Goal: Communication & Community: Answer question/provide support

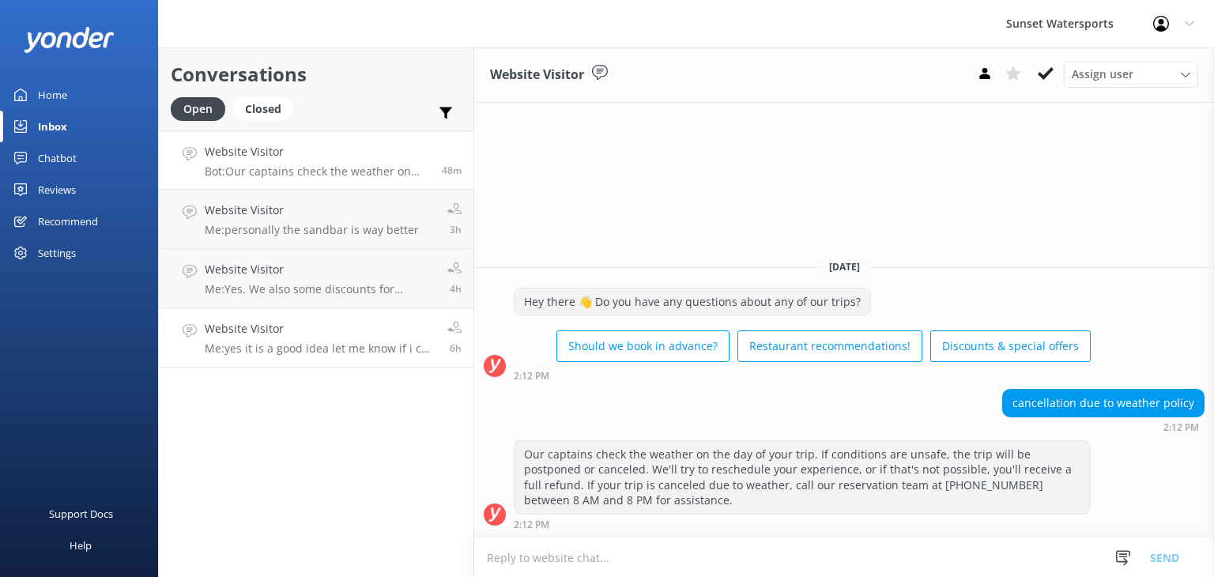
click at [323, 338] on div "Website Visitor Me: yes it is a good idea let me know if i can be of any help d…" at bounding box center [320, 337] width 231 height 35
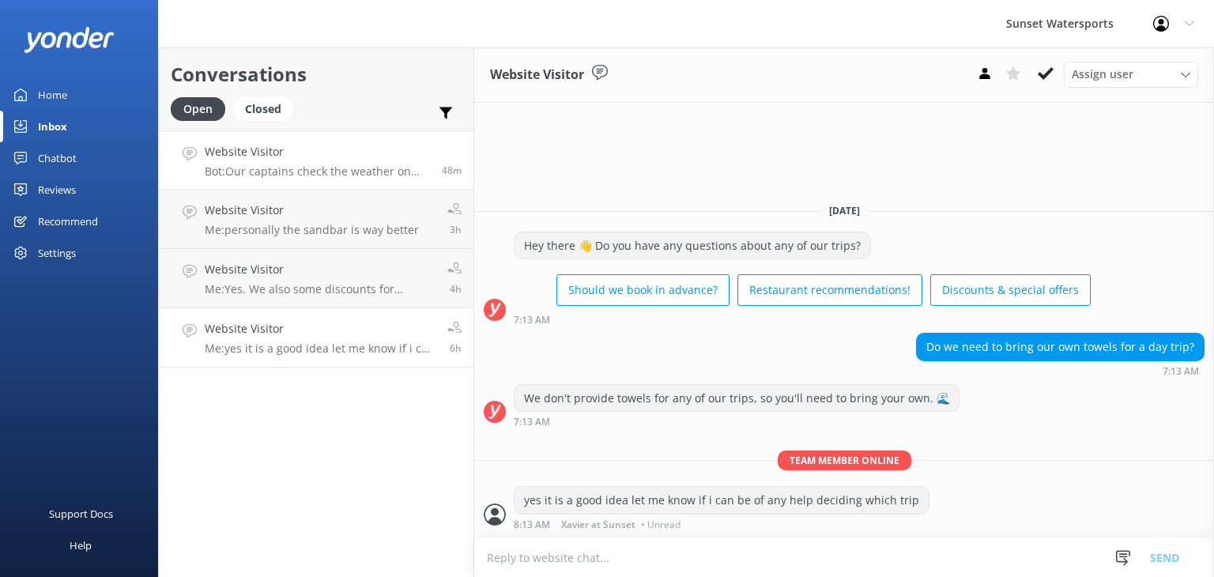
click at [392, 160] on h4 "Website Visitor" at bounding box center [317, 151] width 225 height 17
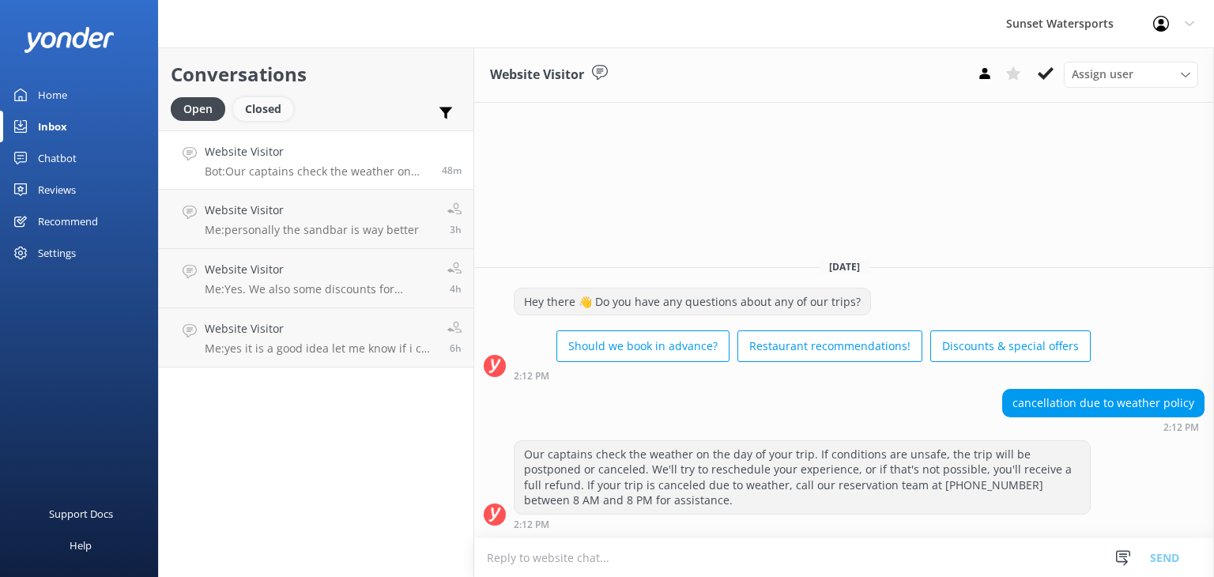
click at [265, 115] on div "Closed" at bounding box center [263, 109] width 60 height 24
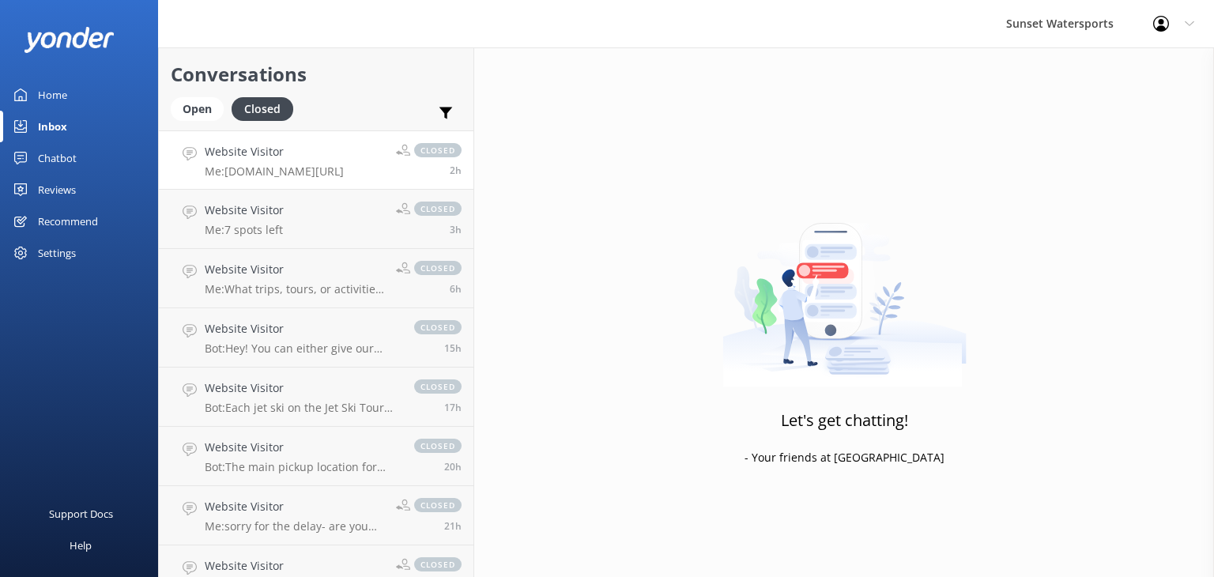
click at [234, 166] on p "Me: Tinyurl.com/SunsetWatersports2025Deals" at bounding box center [274, 171] width 139 height 14
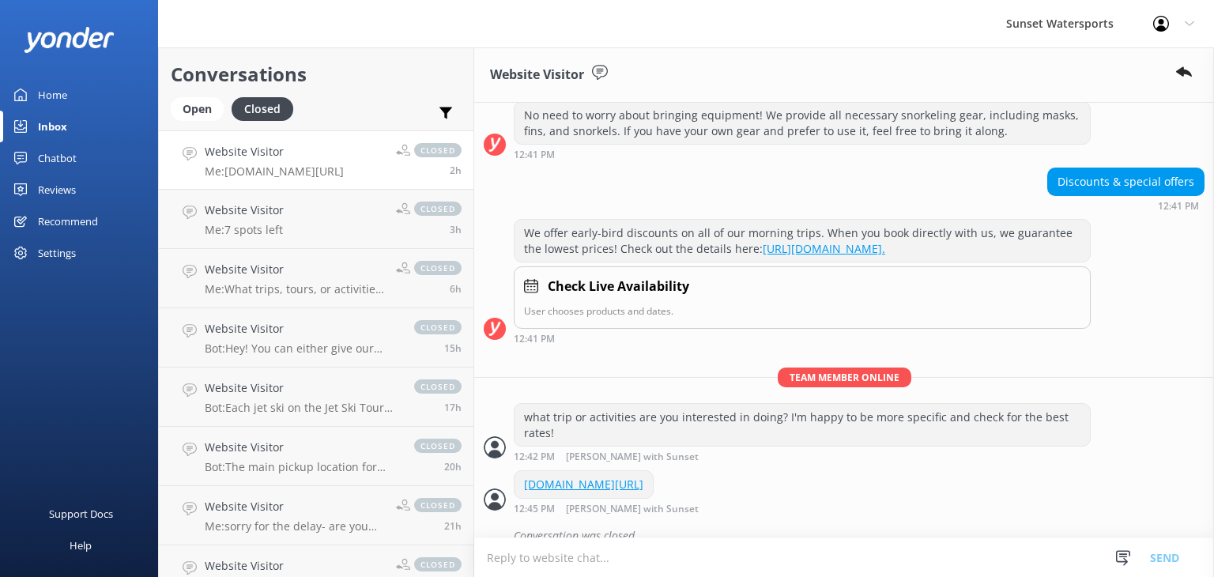
scroll to position [227, 0]
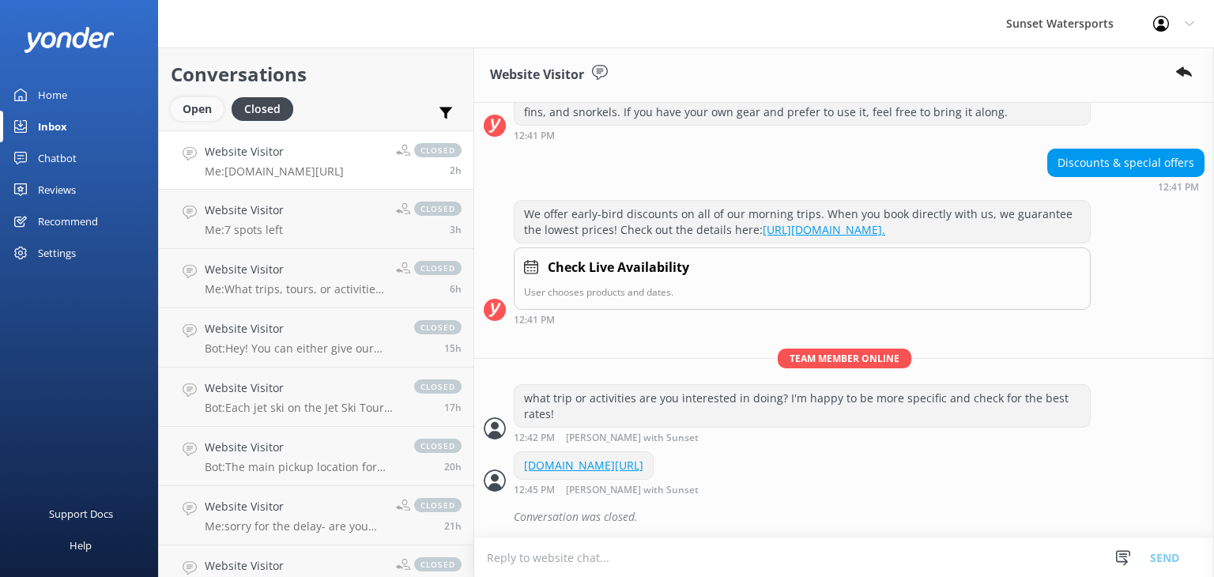
click at [202, 114] on div "Open" at bounding box center [197, 109] width 53 height 24
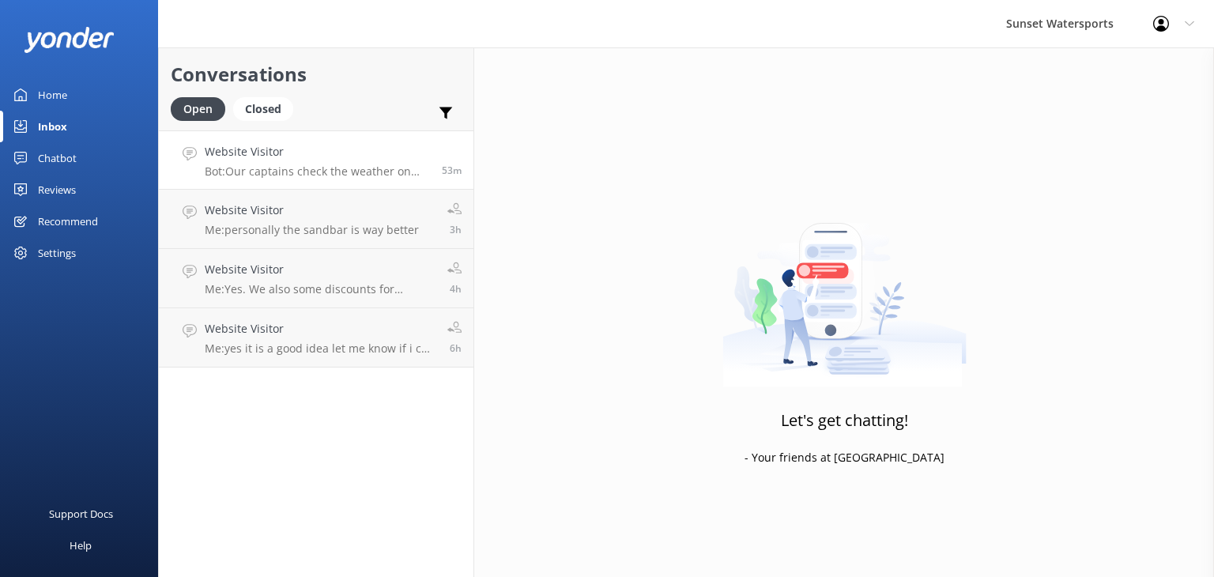
click at [373, 162] on div "Website Visitor Bot: Our captains check the weather on the day of your trip. If…" at bounding box center [317, 160] width 225 height 34
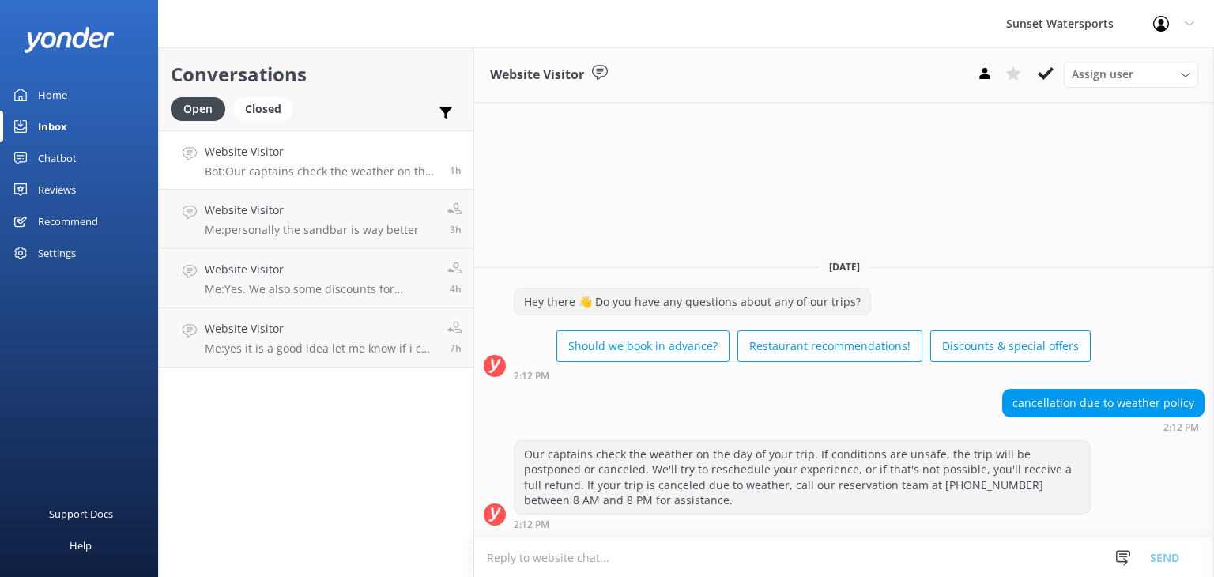
click at [63, 129] on div "Inbox" at bounding box center [52, 127] width 29 height 32
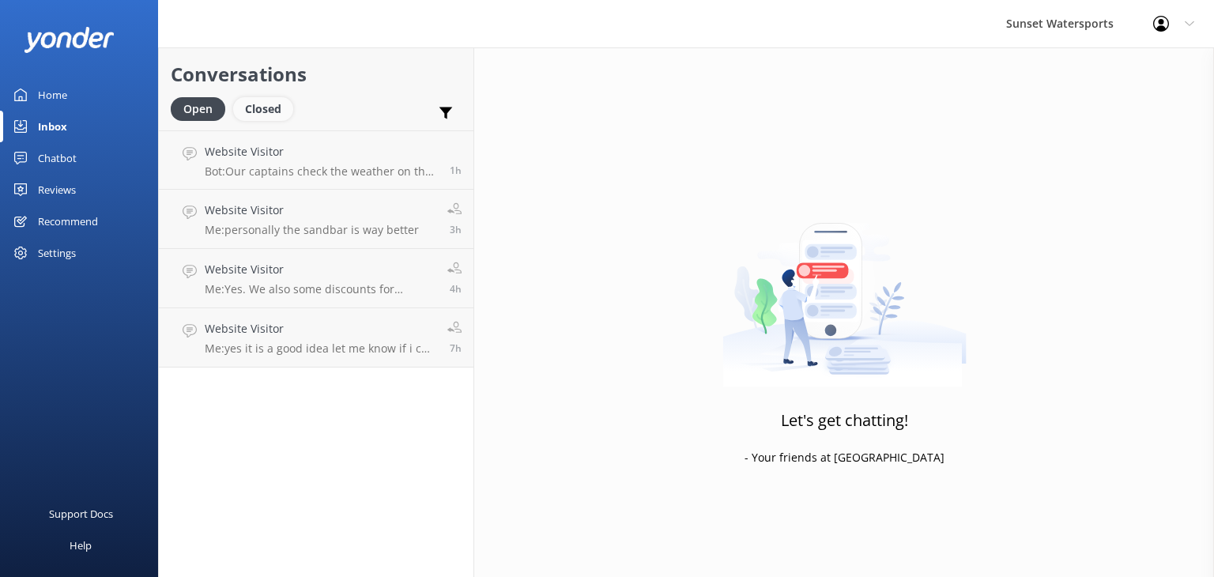
click at [264, 116] on div "Closed" at bounding box center [263, 109] width 60 height 24
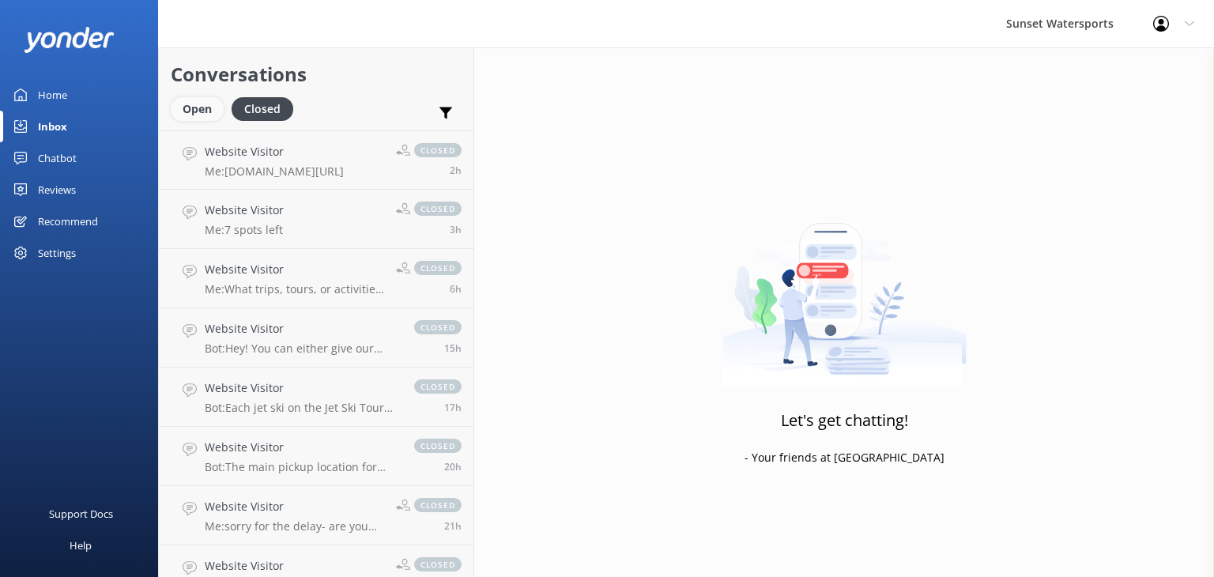
click at [186, 113] on div "Open" at bounding box center [197, 109] width 53 height 24
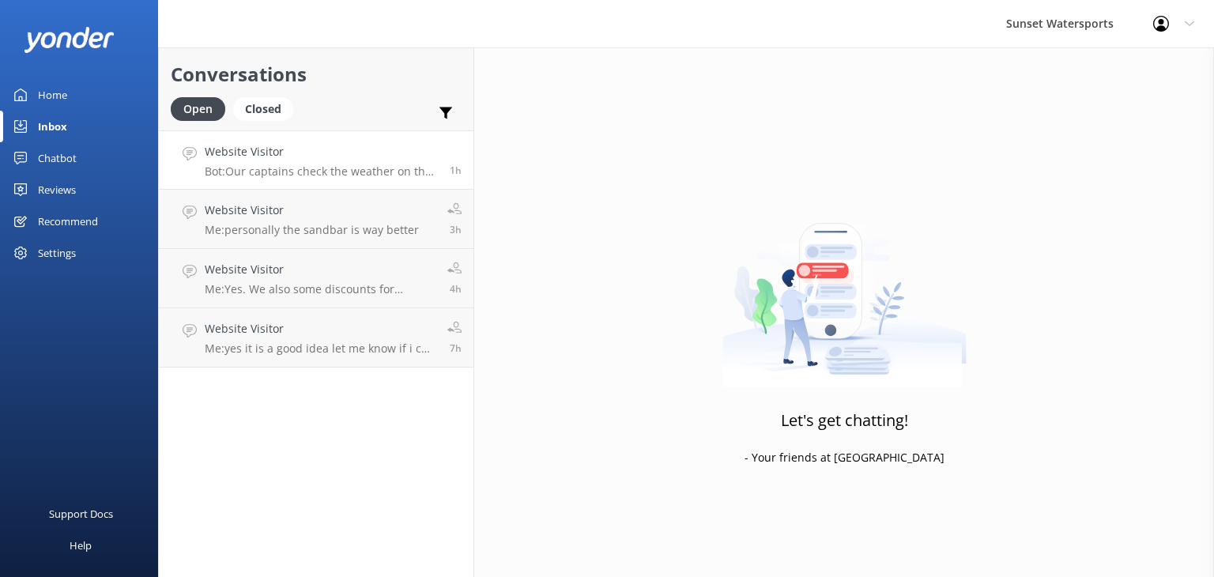
click at [351, 168] on p "Bot: Our captains check the weather on the day of your trip. If conditions are …" at bounding box center [321, 171] width 233 height 14
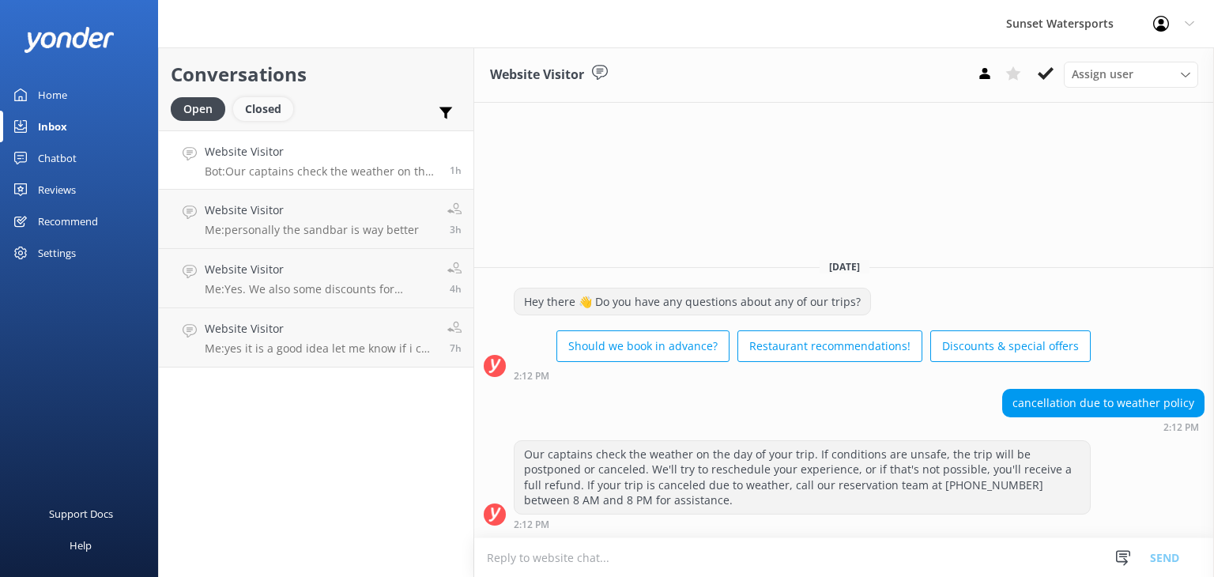
click at [255, 109] on div "Closed" at bounding box center [263, 109] width 60 height 24
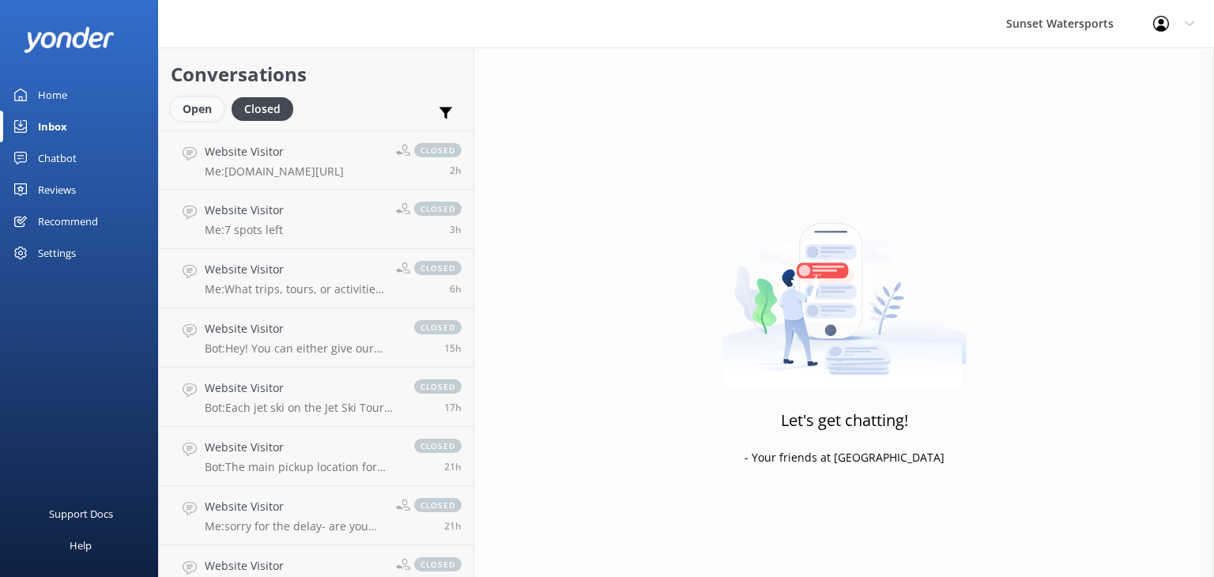
click at [202, 111] on div "Open" at bounding box center [197, 109] width 53 height 24
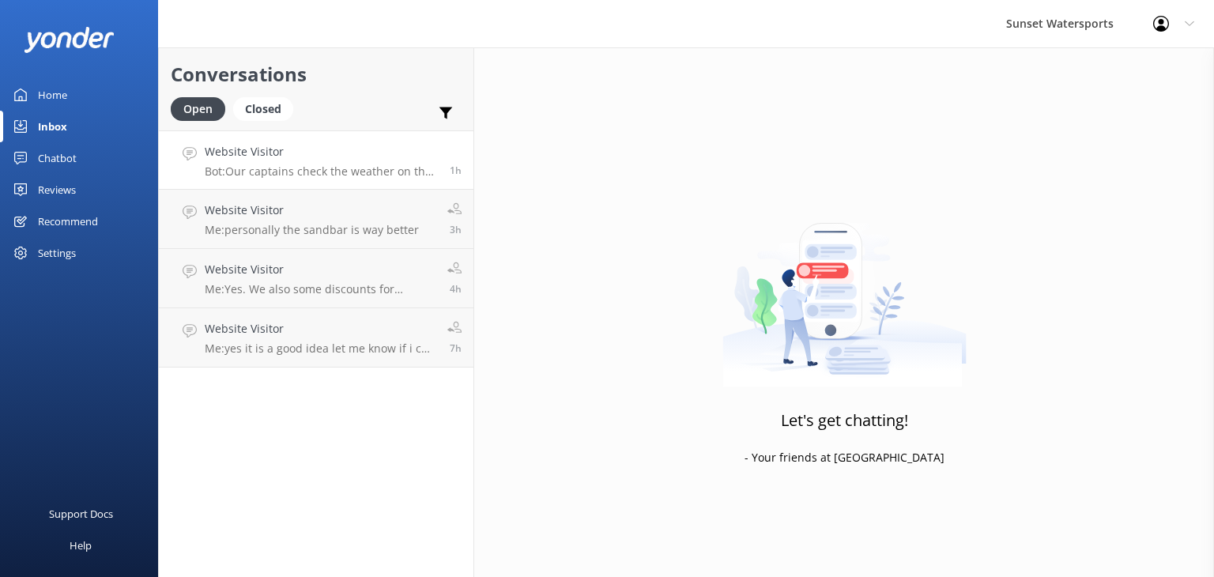
click at [310, 169] on p "Bot: Our captains check the weather on the day of your trip. If conditions are …" at bounding box center [321, 171] width 233 height 14
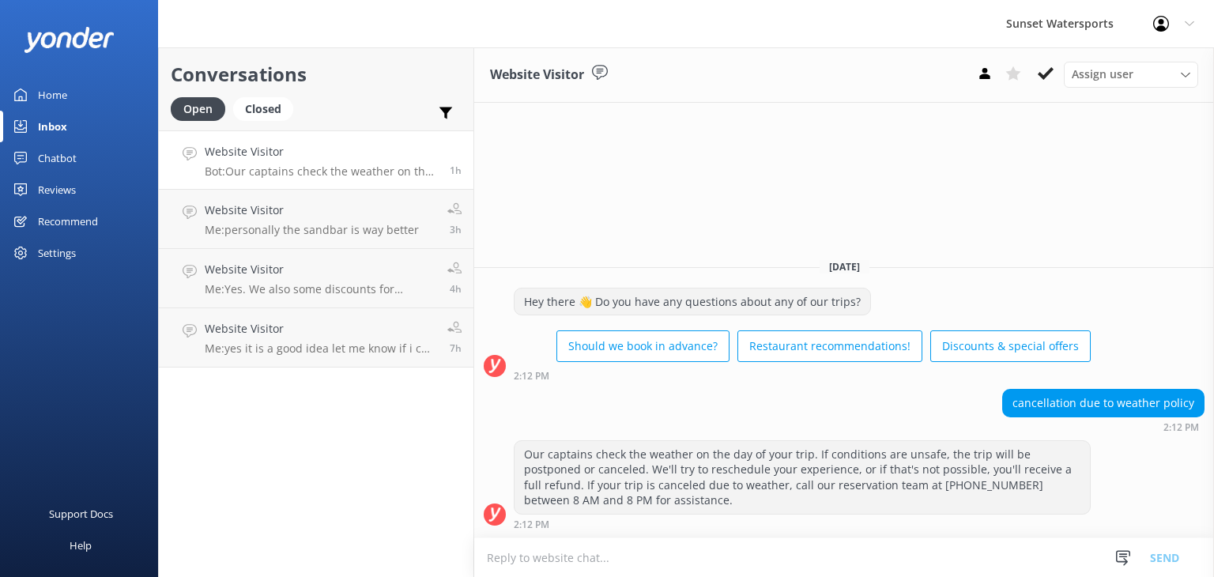
click at [386, 174] on p "Bot: Our captains check the weather on the day of your trip. If conditions are …" at bounding box center [321, 171] width 233 height 14
click at [266, 108] on div "Closed" at bounding box center [263, 109] width 60 height 24
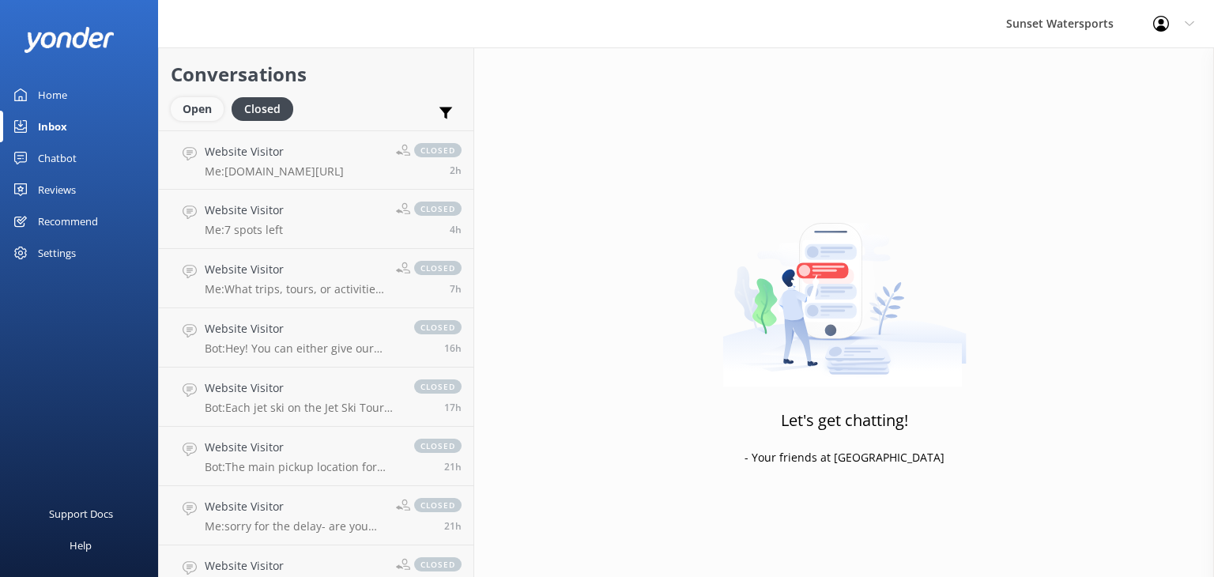
click at [187, 108] on div "Open" at bounding box center [197, 109] width 53 height 24
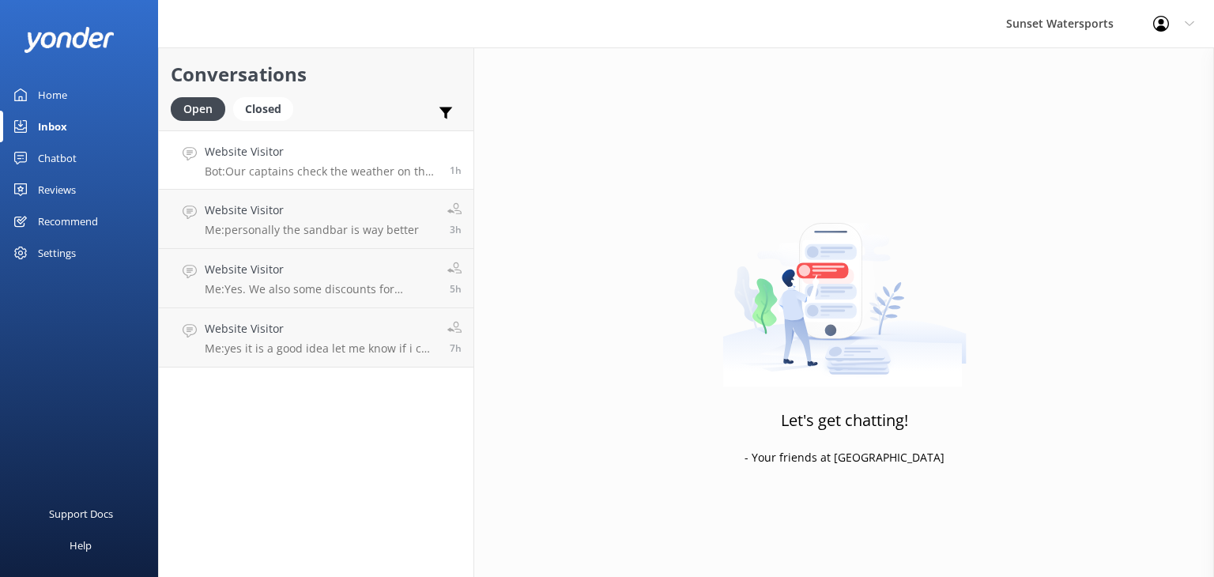
click at [320, 165] on p "Bot: Our captains check the weather on the day of your trip. If conditions are …" at bounding box center [321, 171] width 233 height 14
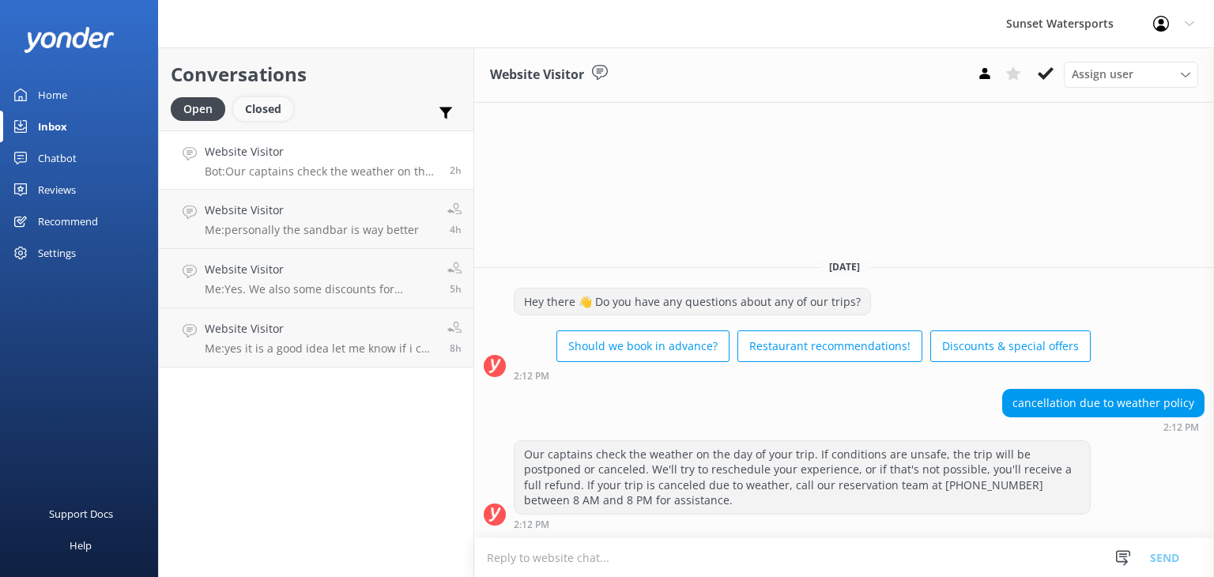
click at [265, 105] on div "Closed" at bounding box center [263, 109] width 60 height 24
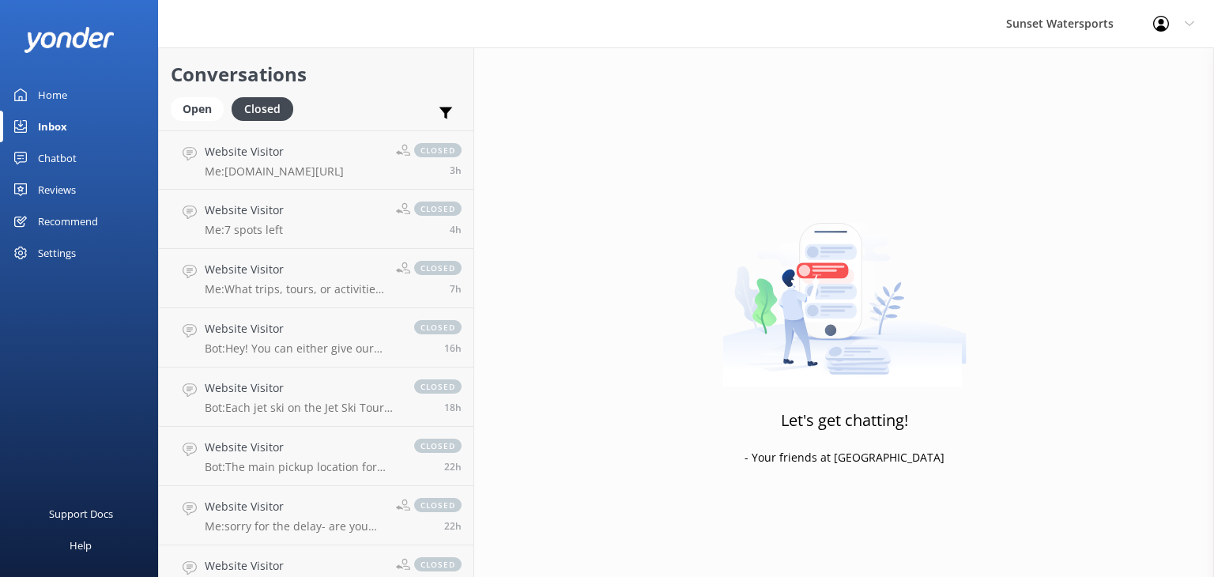
click at [164, 112] on div "Conversations Open Closed Important Assigned to me Unassigned" at bounding box center [316, 88] width 315 height 83
click at [196, 102] on div "Open" at bounding box center [197, 109] width 53 height 24
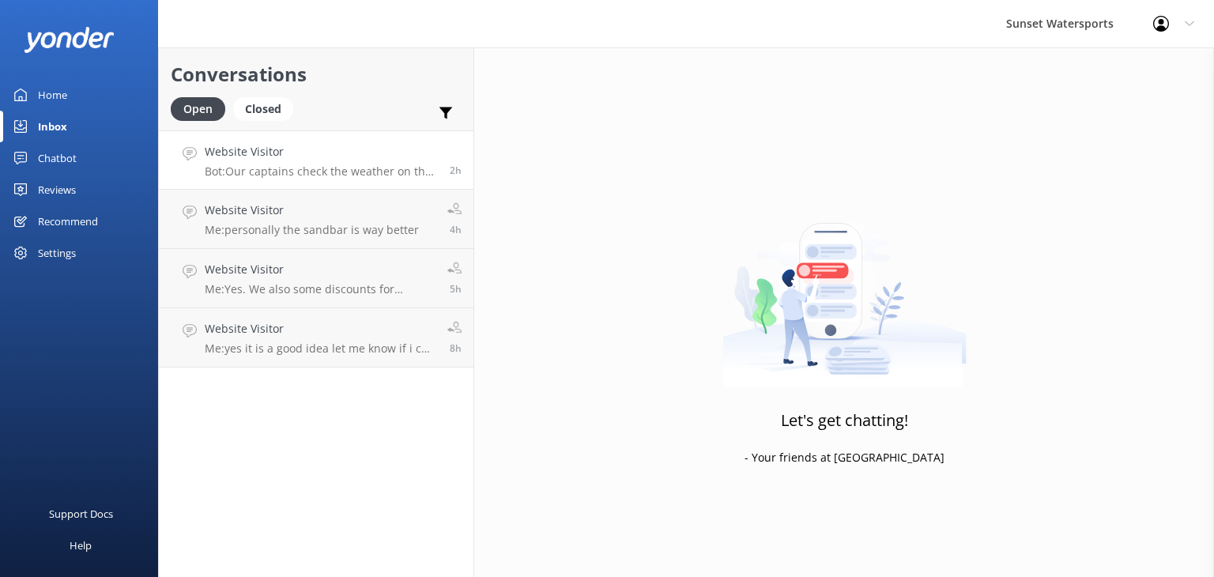
click at [352, 172] on p "Bot: Our captains check the weather on the day of your trip. If conditions are …" at bounding box center [321, 171] width 233 height 14
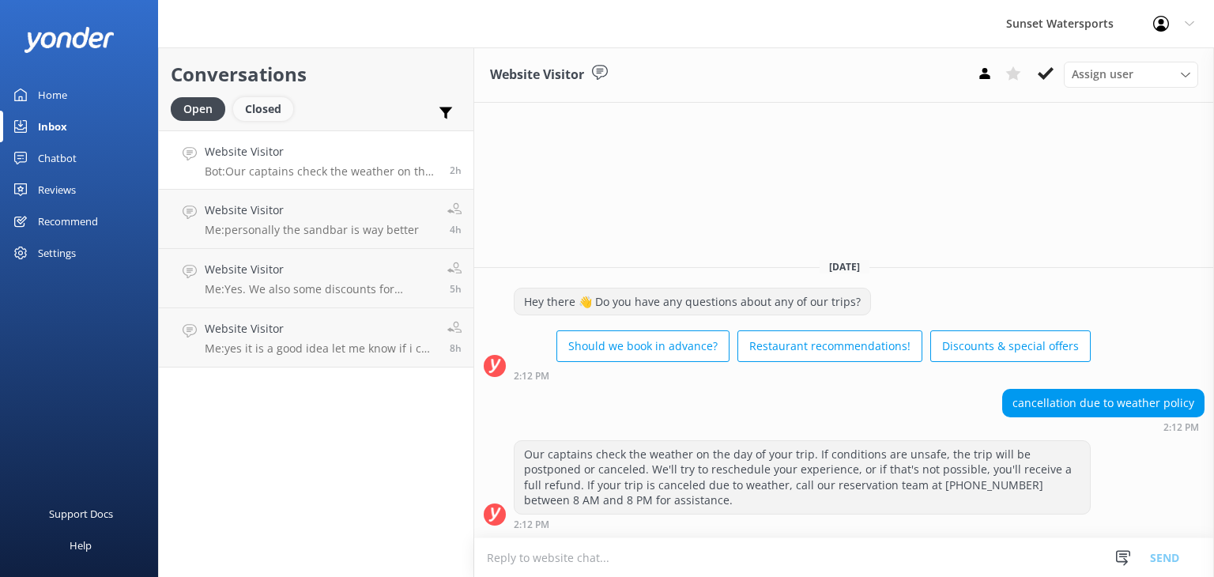
click at [266, 108] on div "Closed" at bounding box center [263, 109] width 60 height 24
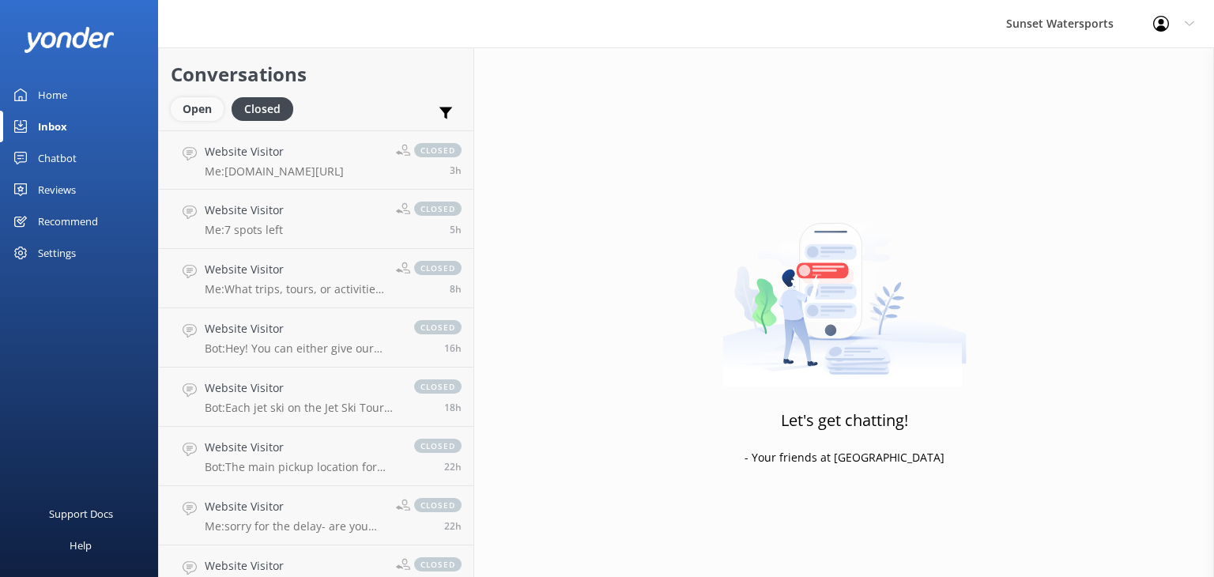
click at [193, 116] on div "Open" at bounding box center [197, 109] width 53 height 24
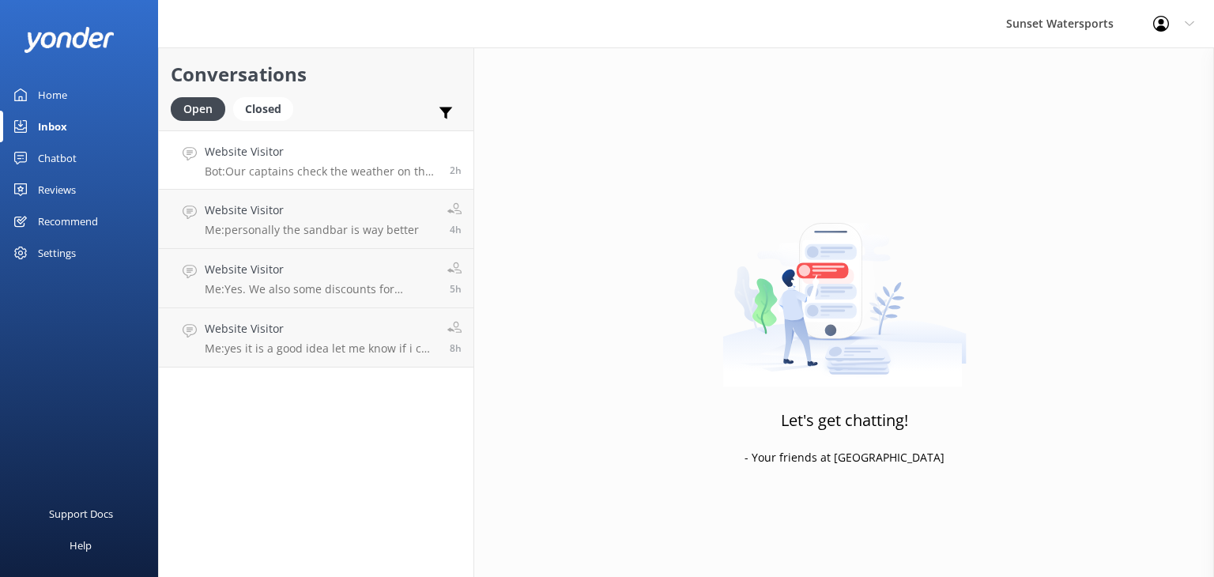
click at [327, 172] on p "Bot: Our captains check the weather on the day of your trip. If conditions are …" at bounding box center [321, 171] width 233 height 14
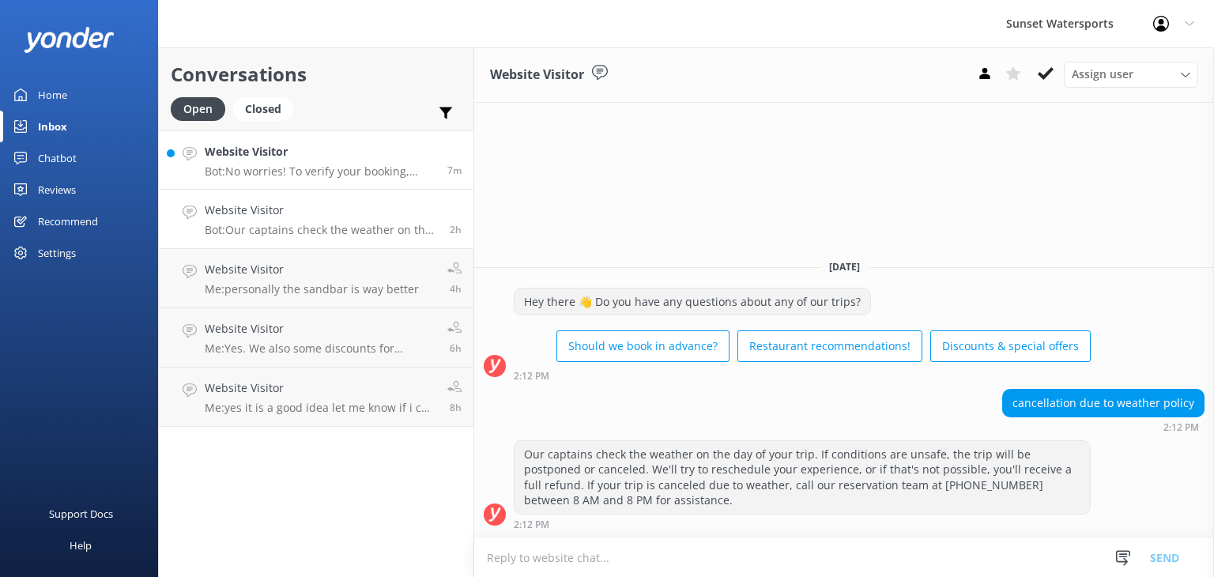
click at [354, 181] on link "Website Visitor Bot: No worries! To verify your booking, please give our office…" at bounding box center [316, 159] width 315 height 59
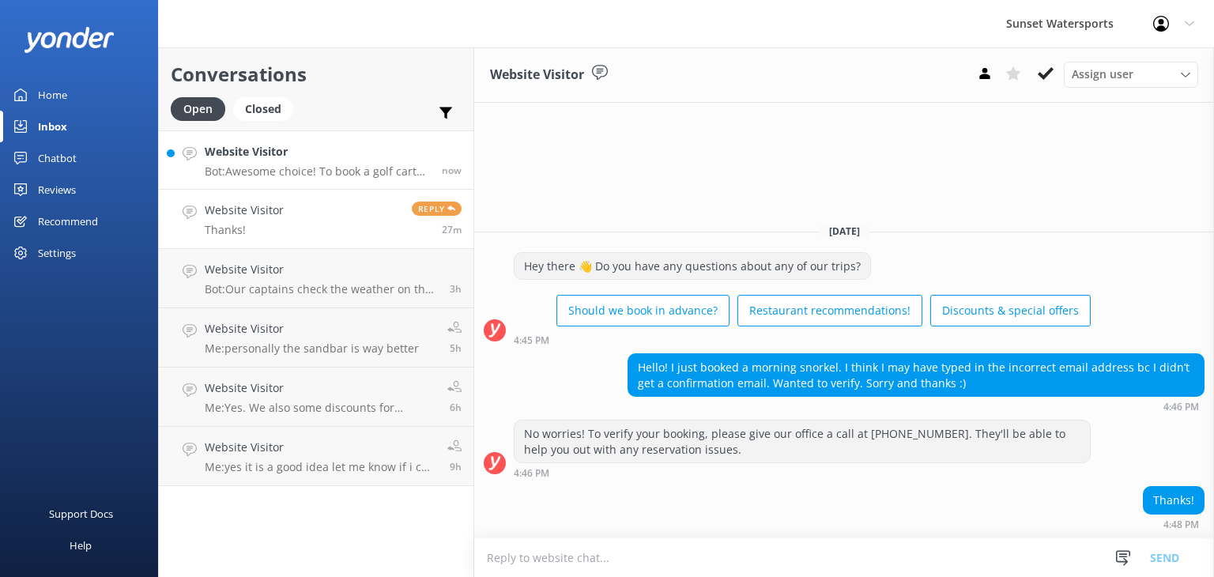
click at [320, 157] on h4 "Website Visitor" at bounding box center [317, 151] width 225 height 17
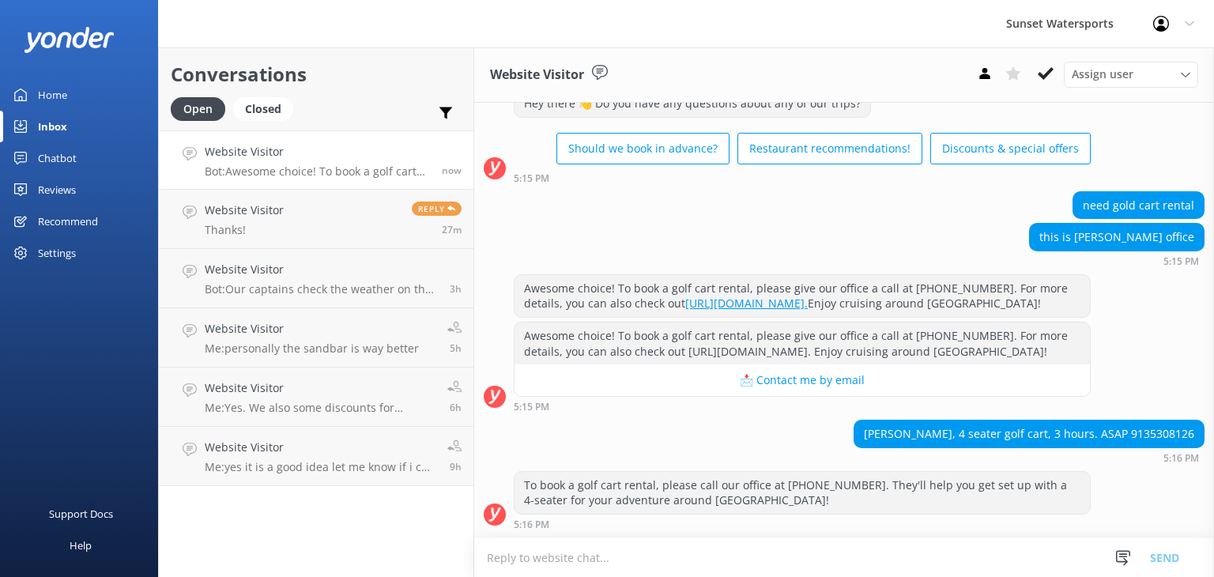
scroll to position [82, 0]
click at [571, 564] on textarea at bounding box center [844, 557] width 740 height 39
type textarea "got it thx"
click at [1163, 564] on button "Send" at bounding box center [1164, 557] width 59 height 40
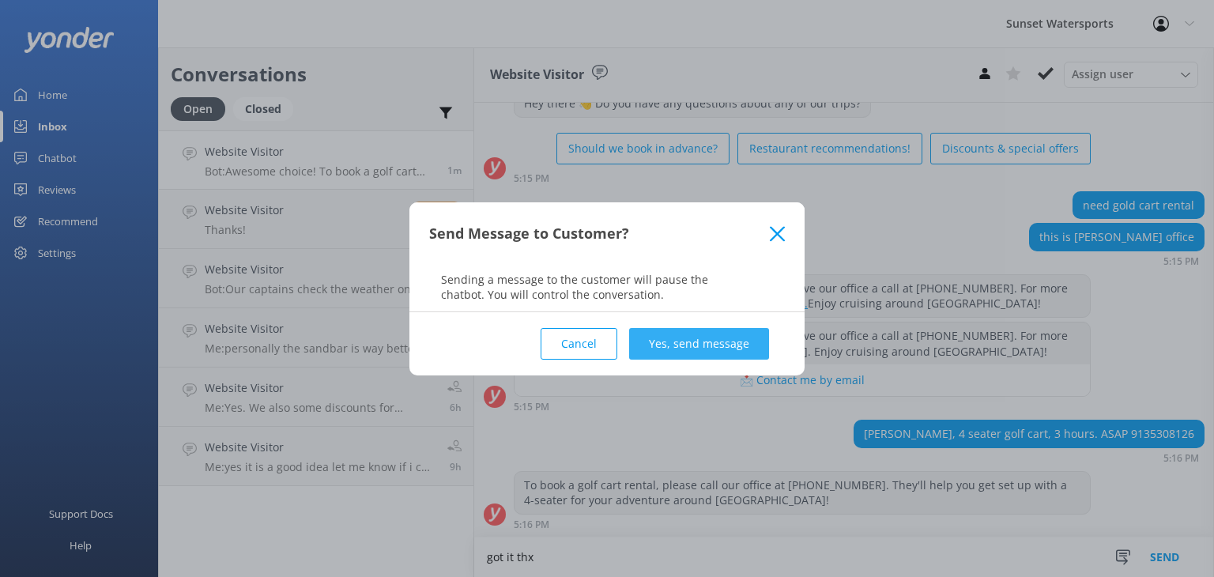
click at [733, 356] on button "Yes, send message" at bounding box center [699, 344] width 140 height 32
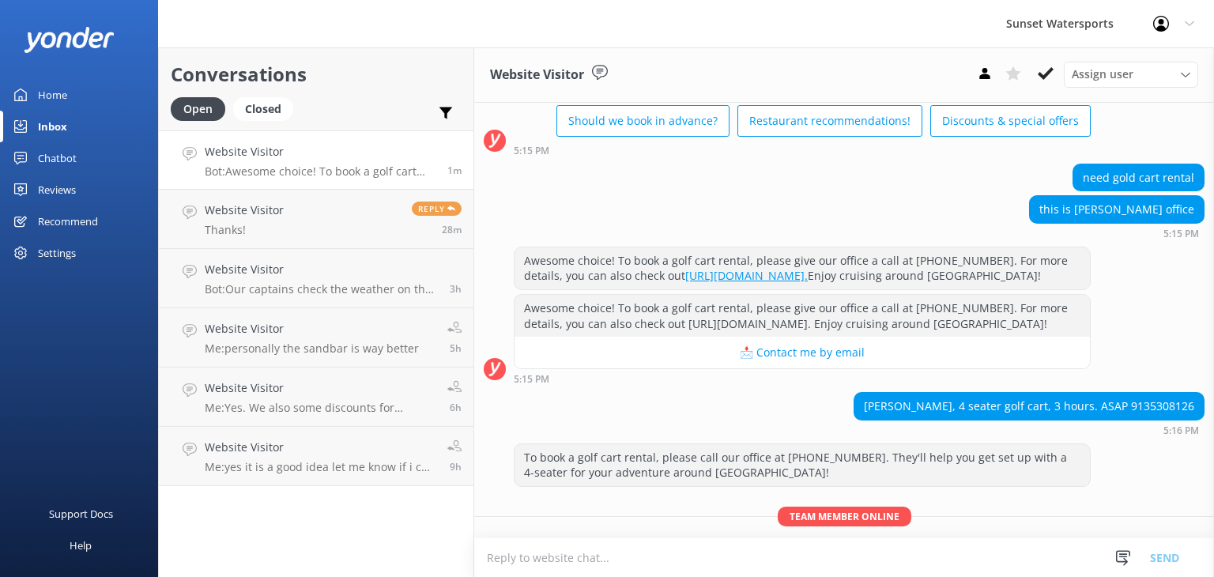
scroll to position [167, 0]
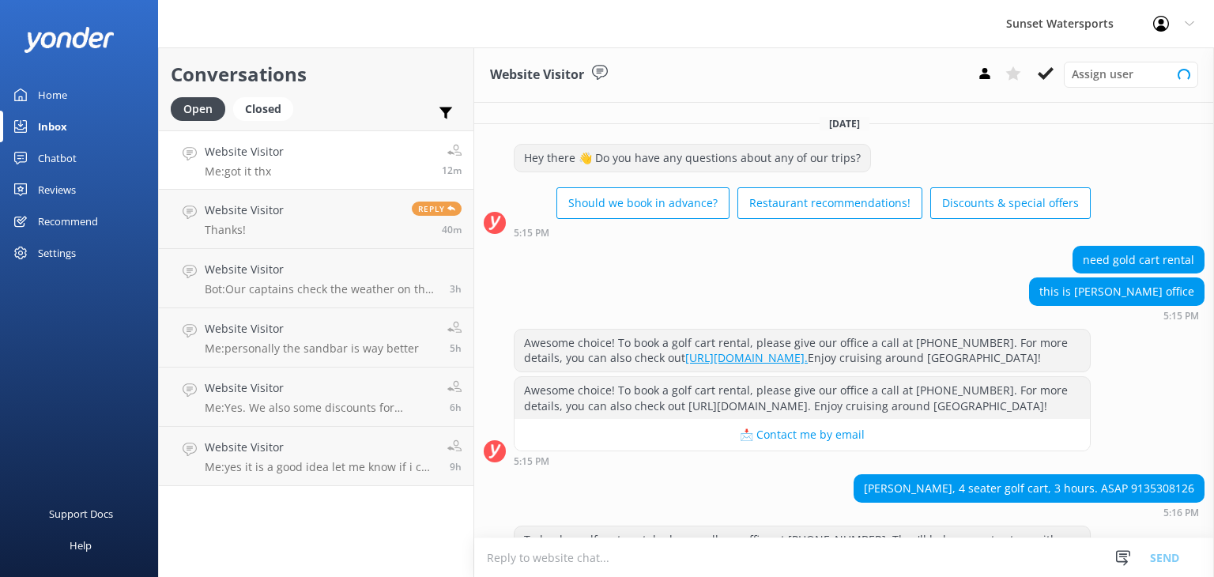
scroll to position [167, 0]
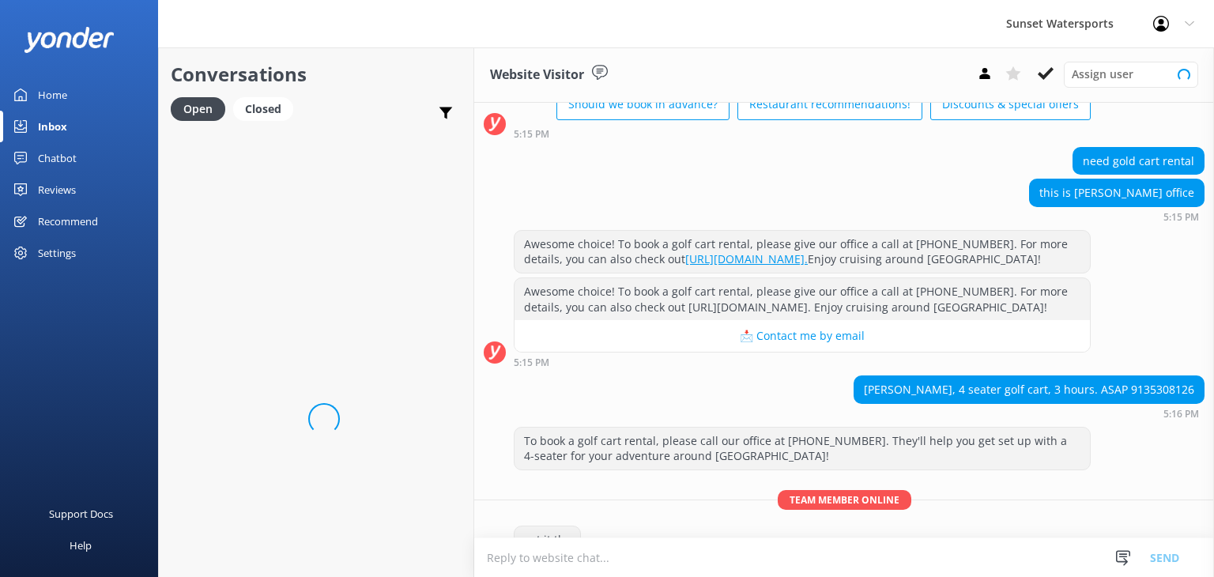
scroll to position [167, 0]
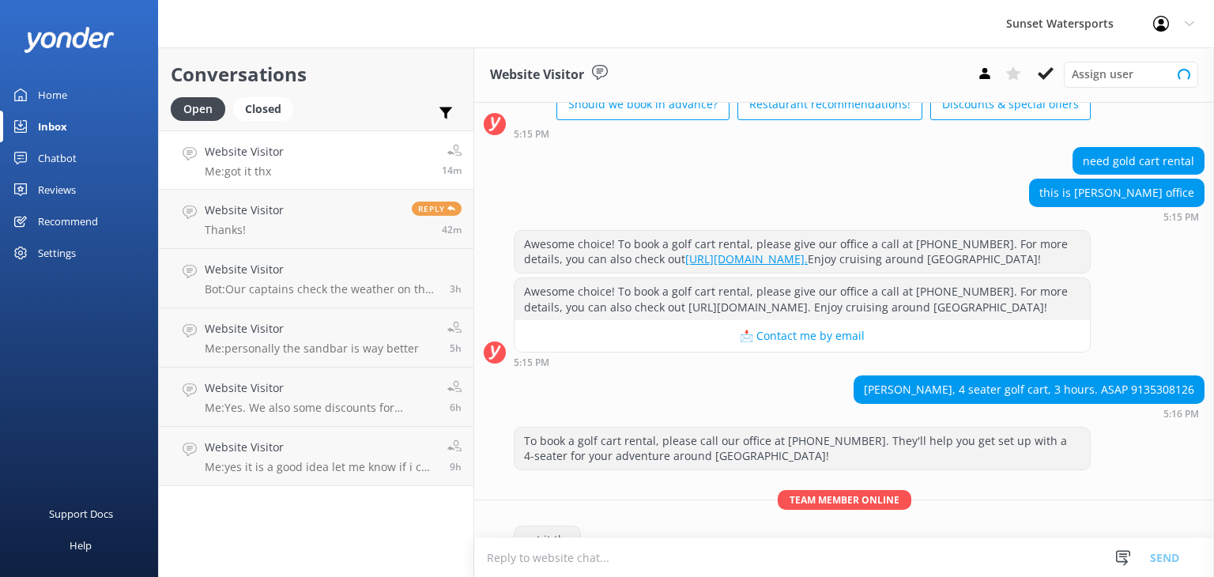
scroll to position [167, 0]
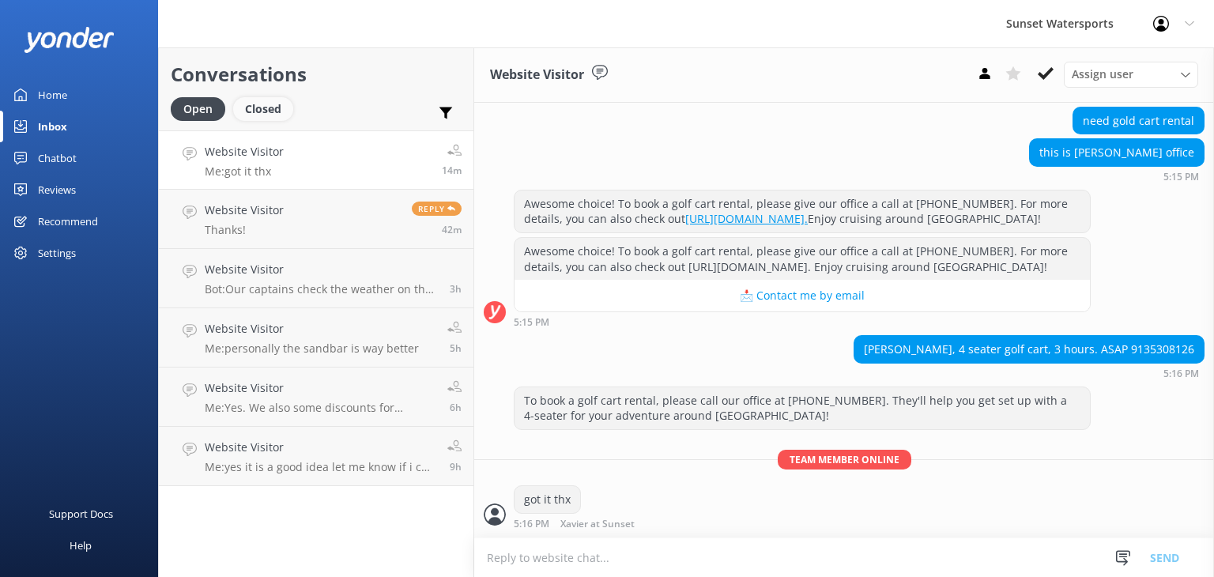
click at [261, 115] on div "Closed" at bounding box center [263, 109] width 60 height 24
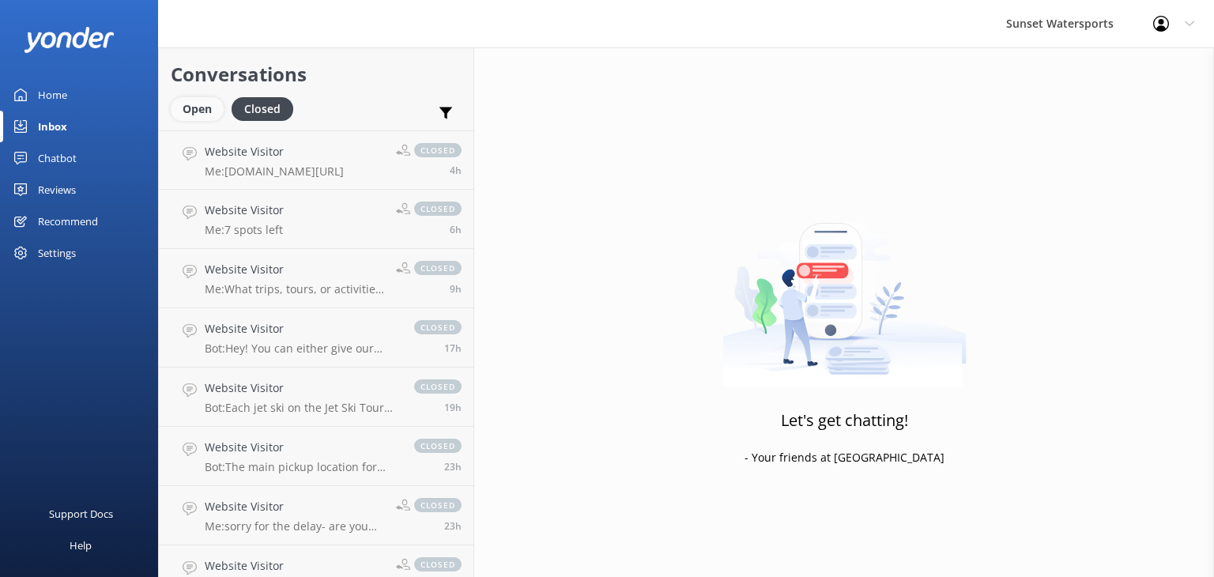
click at [199, 104] on div "Open" at bounding box center [197, 109] width 53 height 24
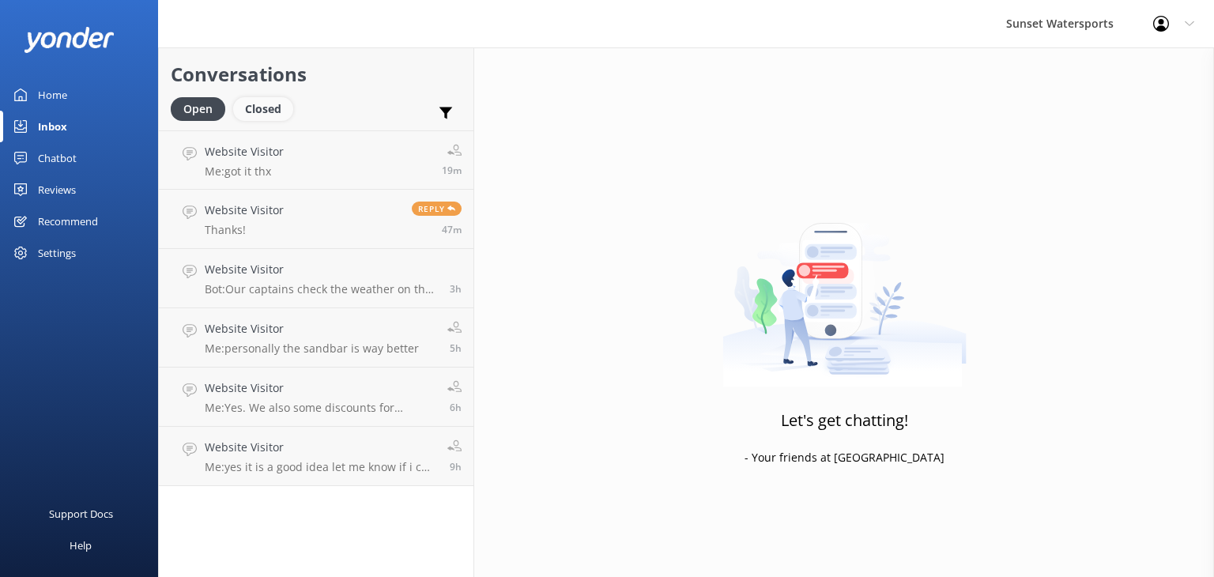
click at [266, 116] on div "Closed" at bounding box center [263, 109] width 60 height 24
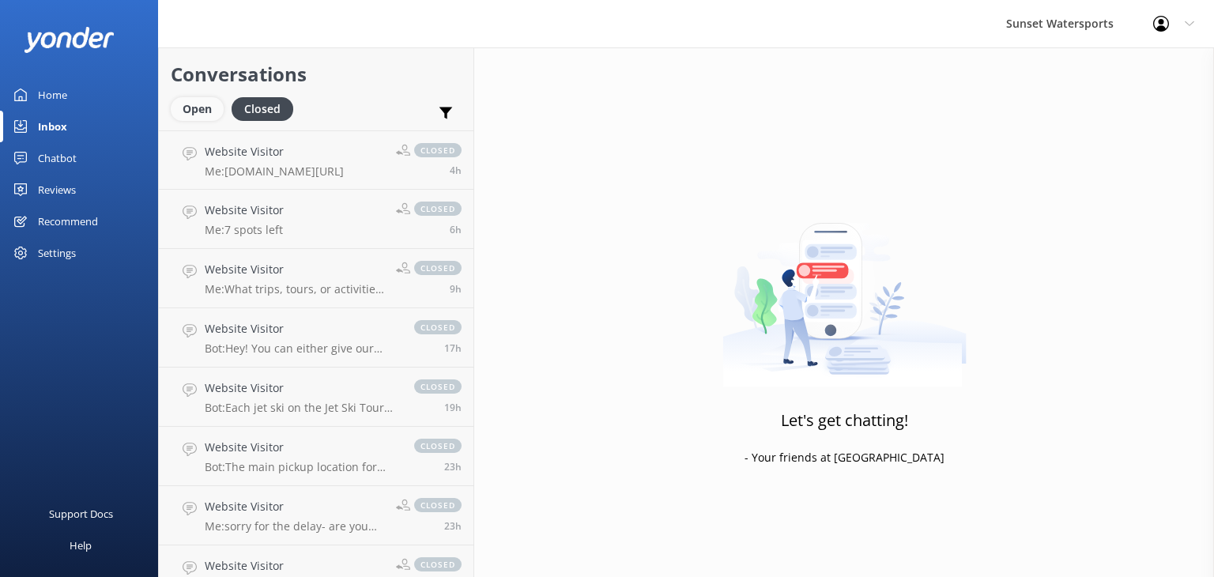
click at [190, 111] on div "Open" at bounding box center [197, 109] width 53 height 24
